Goal: Download file/media

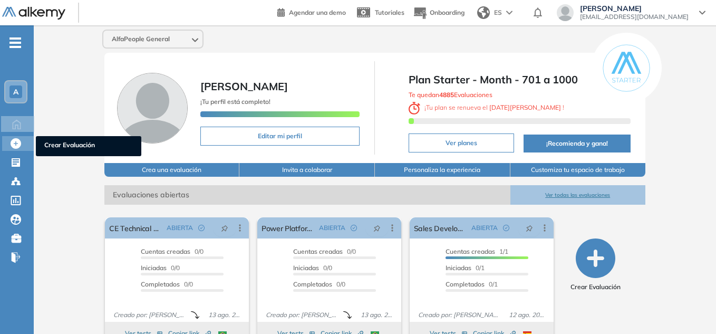
click at [18, 143] on icon at bounding box center [16, 143] width 11 height 11
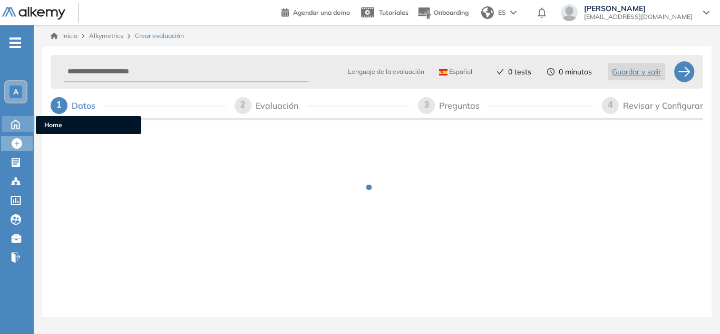
click at [13, 129] on icon at bounding box center [16, 124] width 8 height 9
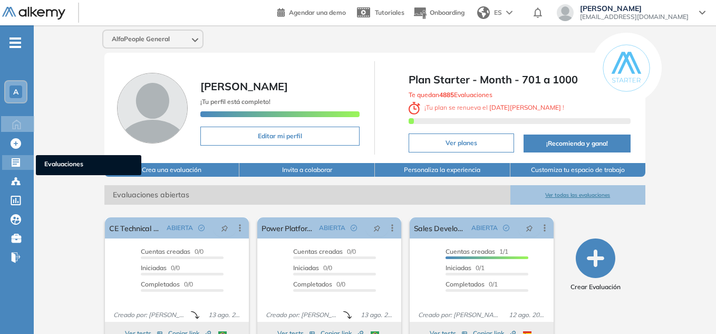
click at [20, 166] on icon at bounding box center [16, 162] width 8 height 8
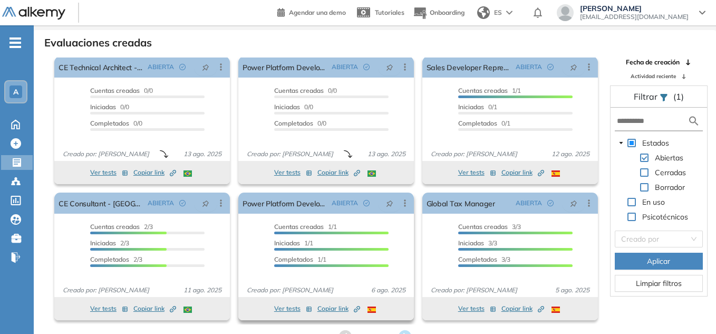
scroll to position [25, 0]
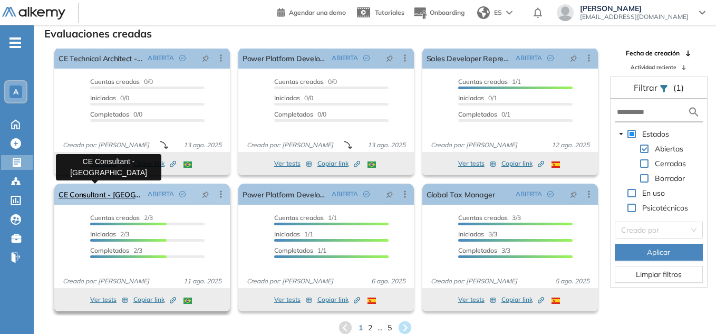
click at [96, 193] on link "CE Consultant - [GEOGRAPHIC_DATA]" at bounding box center [101, 193] width 85 height 21
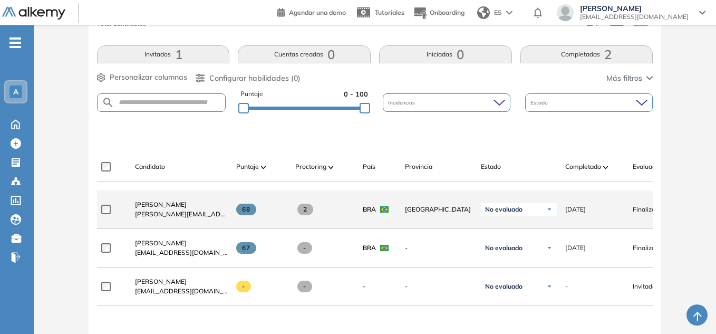
scroll to position [220, 0]
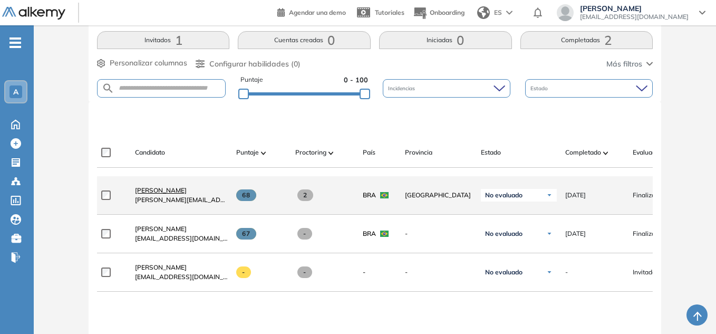
click at [179, 193] on span "[PERSON_NAME]" at bounding box center [161, 190] width 52 height 8
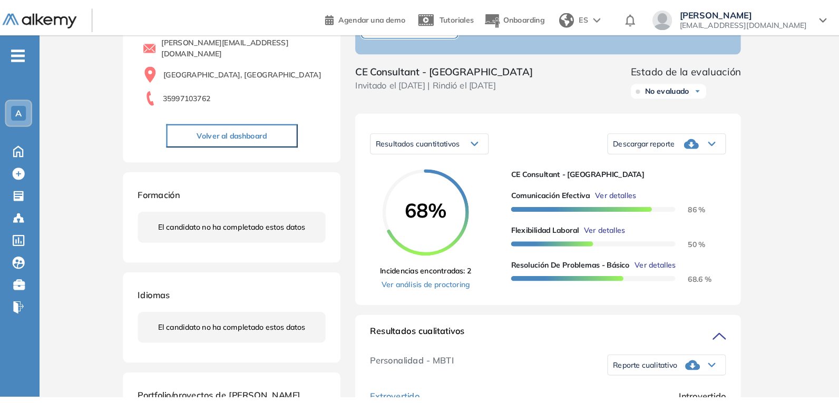
scroll to position [105, 0]
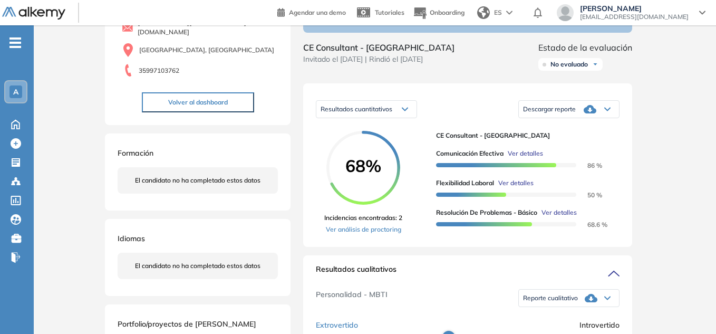
click at [606, 111] on icon at bounding box center [607, 109] width 6 height 4
click at [580, 128] on li "Descargar informe completo" at bounding box center [563, 123] width 78 height 11
